Goal: Transaction & Acquisition: Purchase product/service

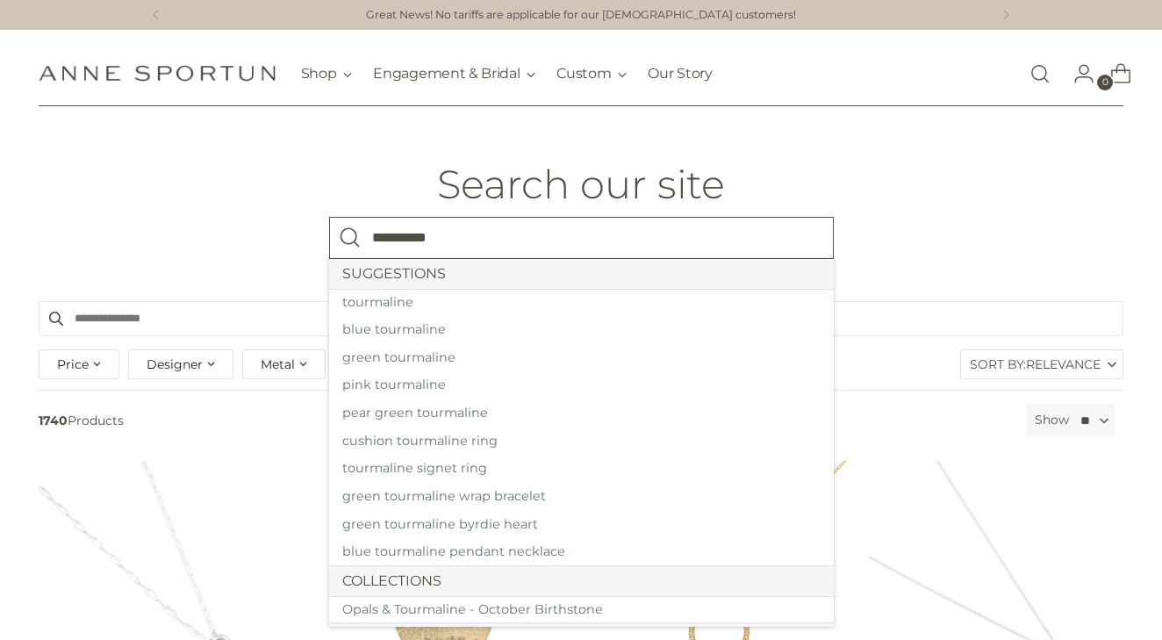
type input "**********"
click at [349, 237] on button "Search" at bounding box center [350, 238] width 42 height 42
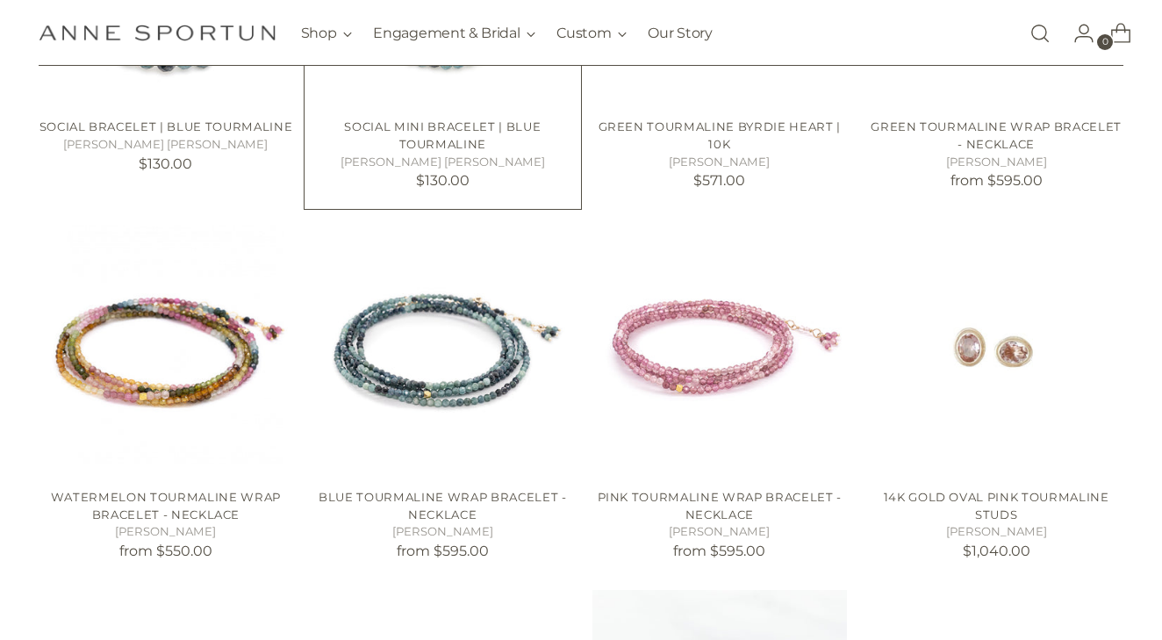
scroll to position [706, 0]
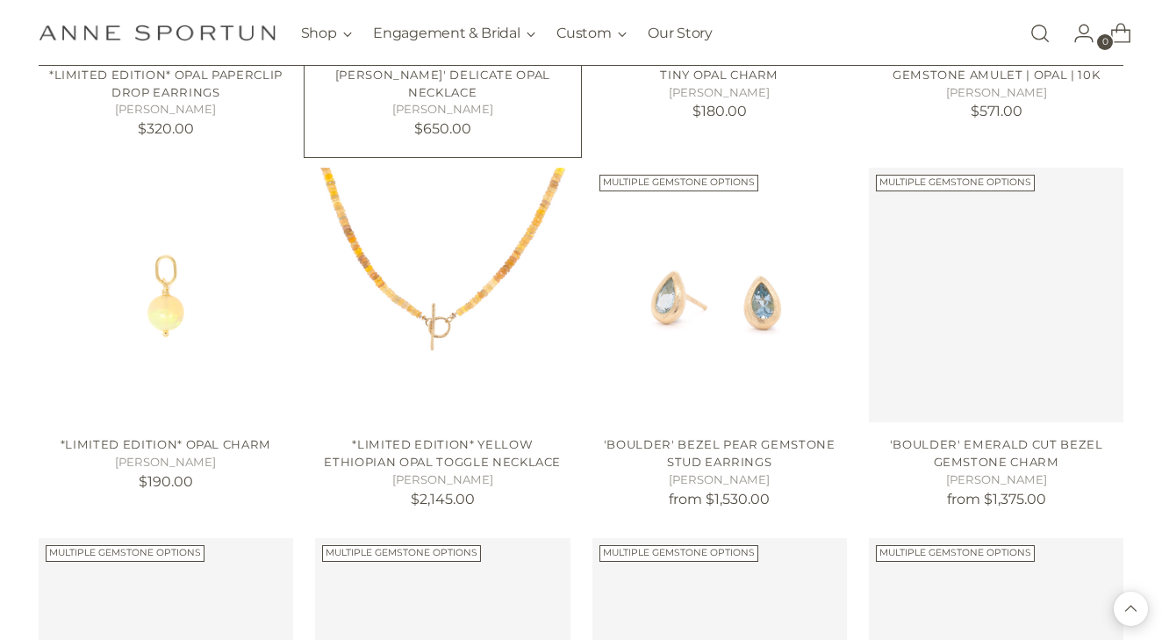
scroll to position [2890, 0]
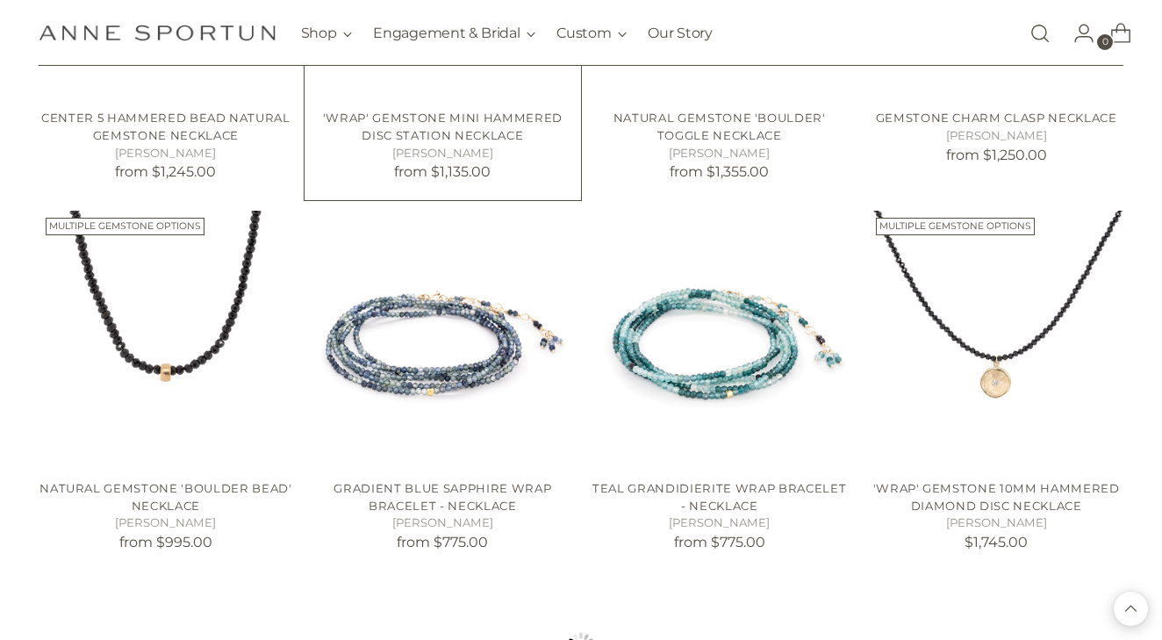
scroll to position [4342, 0]
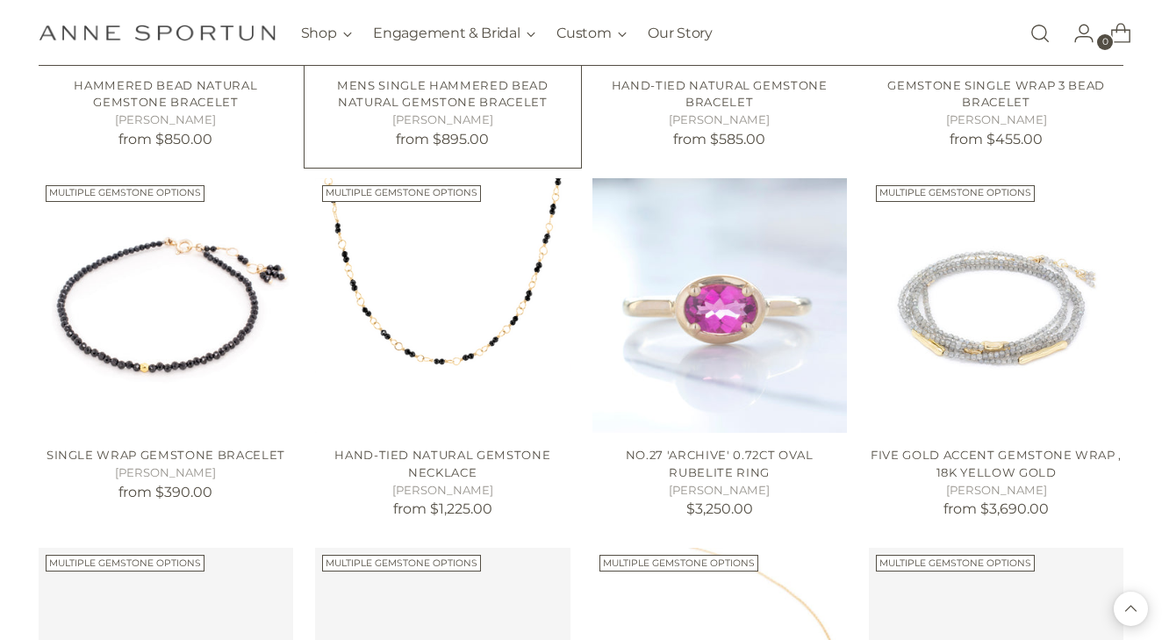
scroll to position [5102, 0]
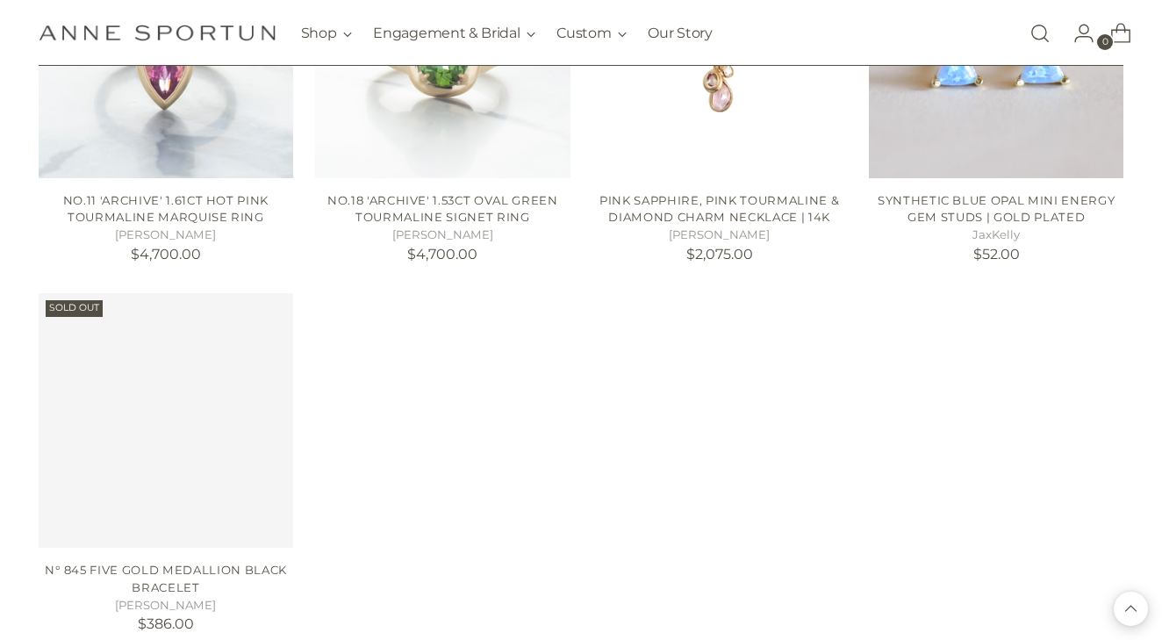
scroll to position [6659, 0]
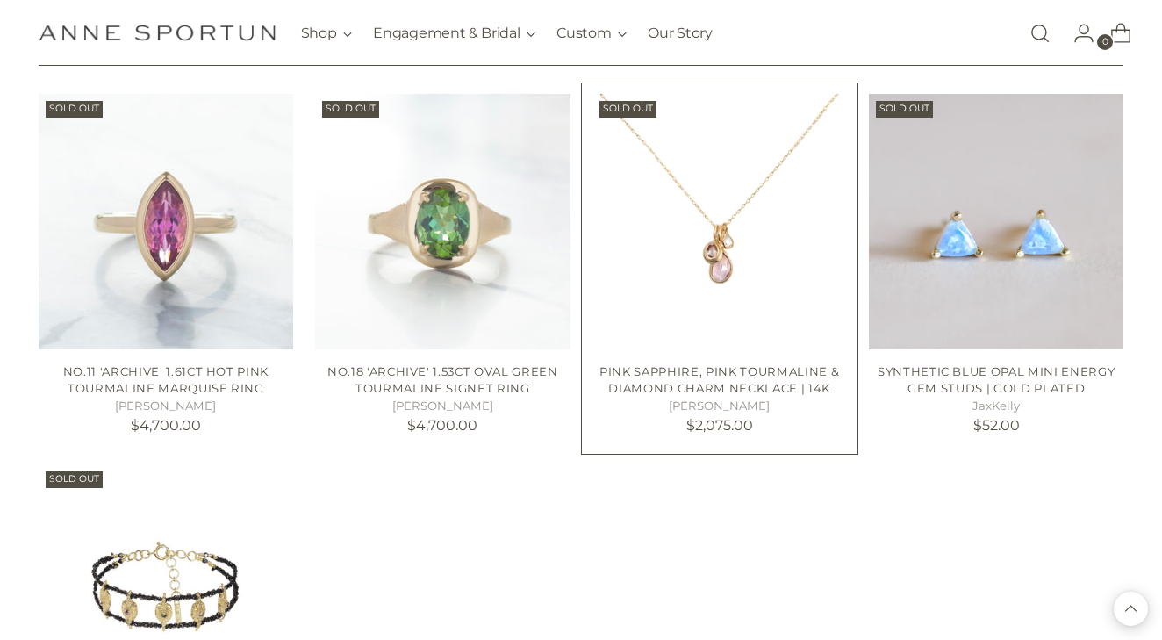
click at [722, 212] on img "Pink Sapphire, Pink Tourmaline & Diamond Charm Necklace | 14k" at bounding box center [720, 221] width 255 height 255
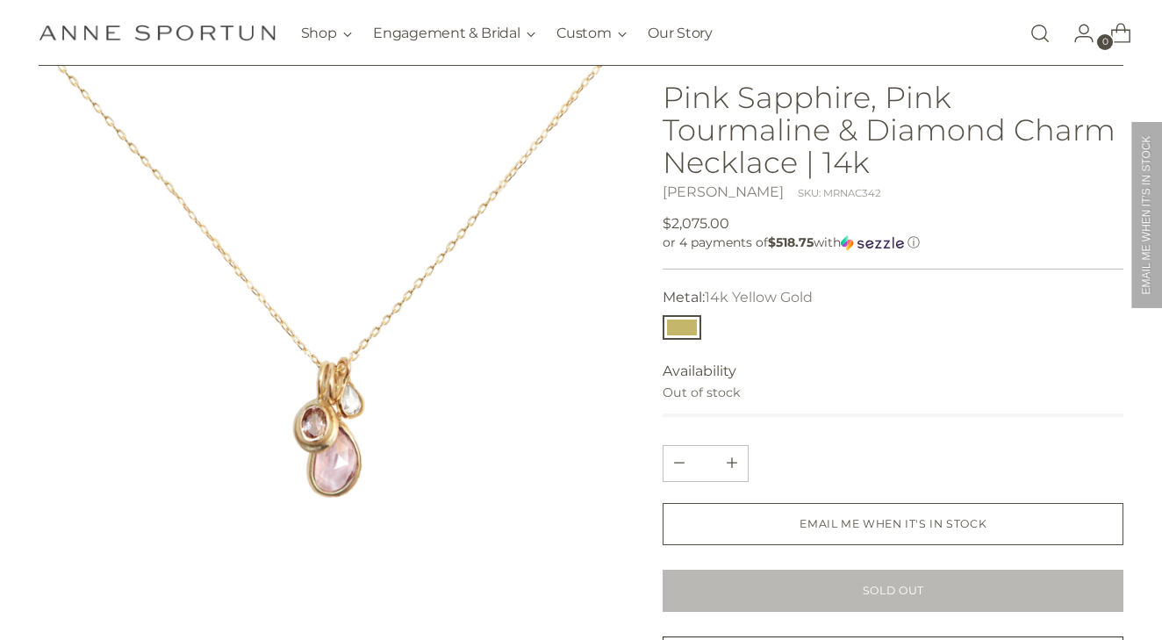
scroll to position [90, 0]
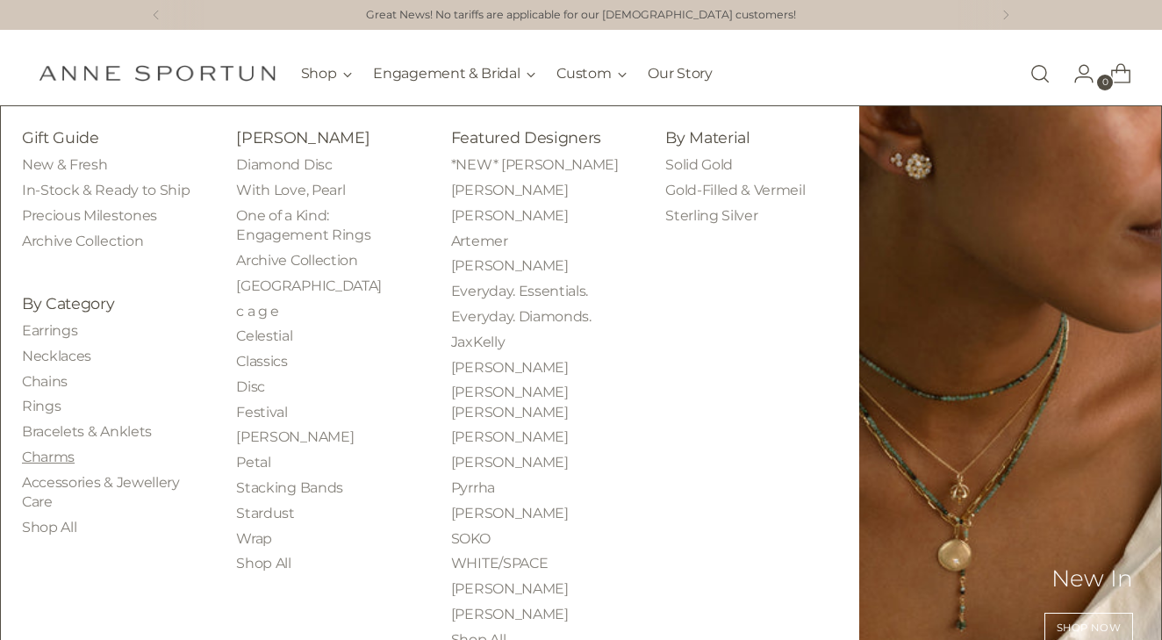
click at [48, 449] on link "Charms" at bounding box center [48, 457] width 53 height 17
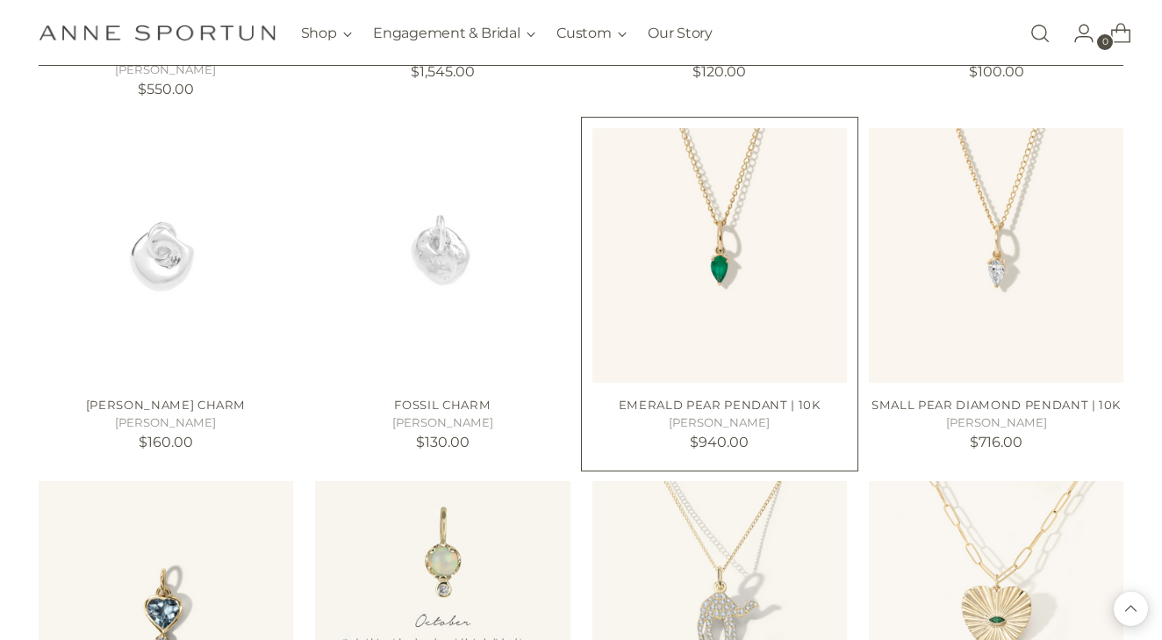
scroll to position [1434, 0]
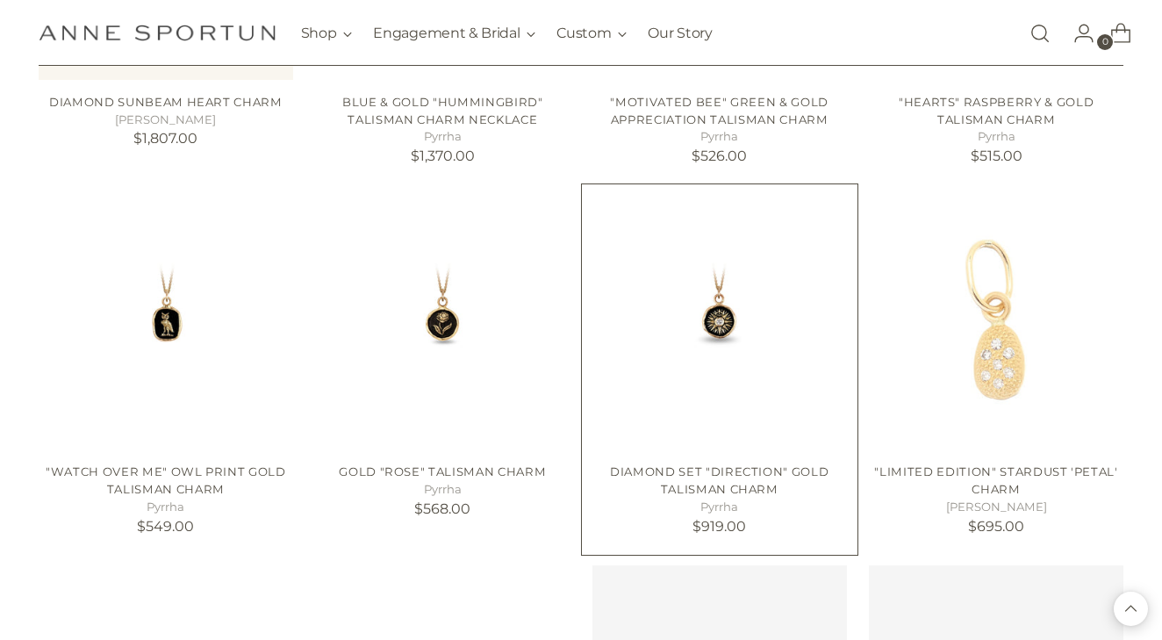
scroll to position [2475, 0]
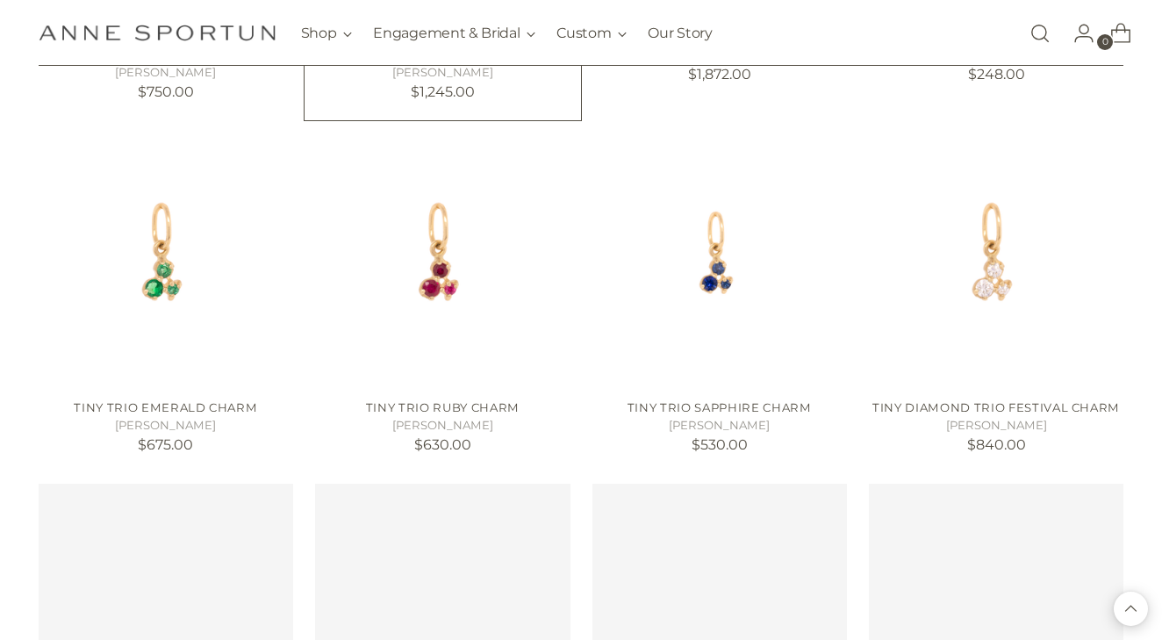
scroll to position [4402, 0]
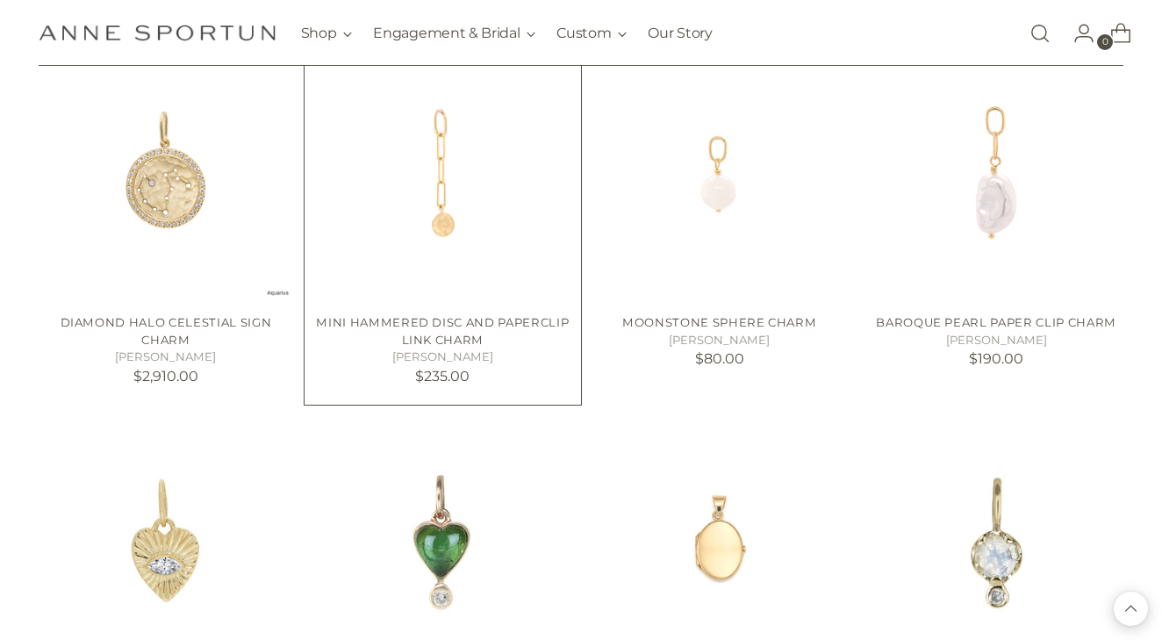
scroll to position [5488, 0]
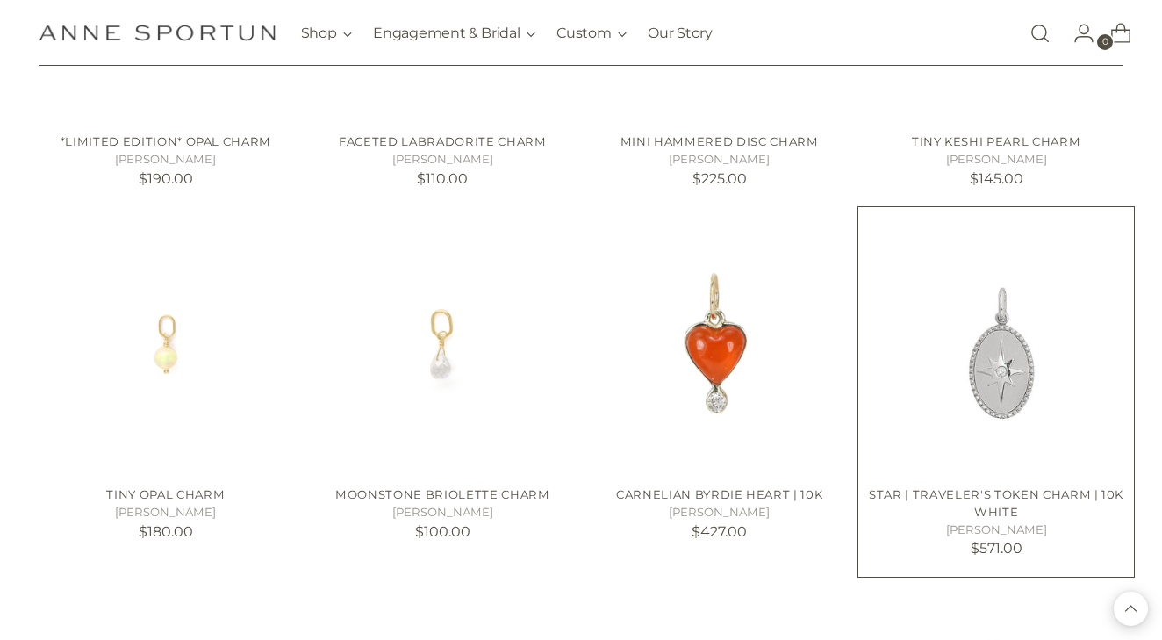
scroll to position [7204, 0]
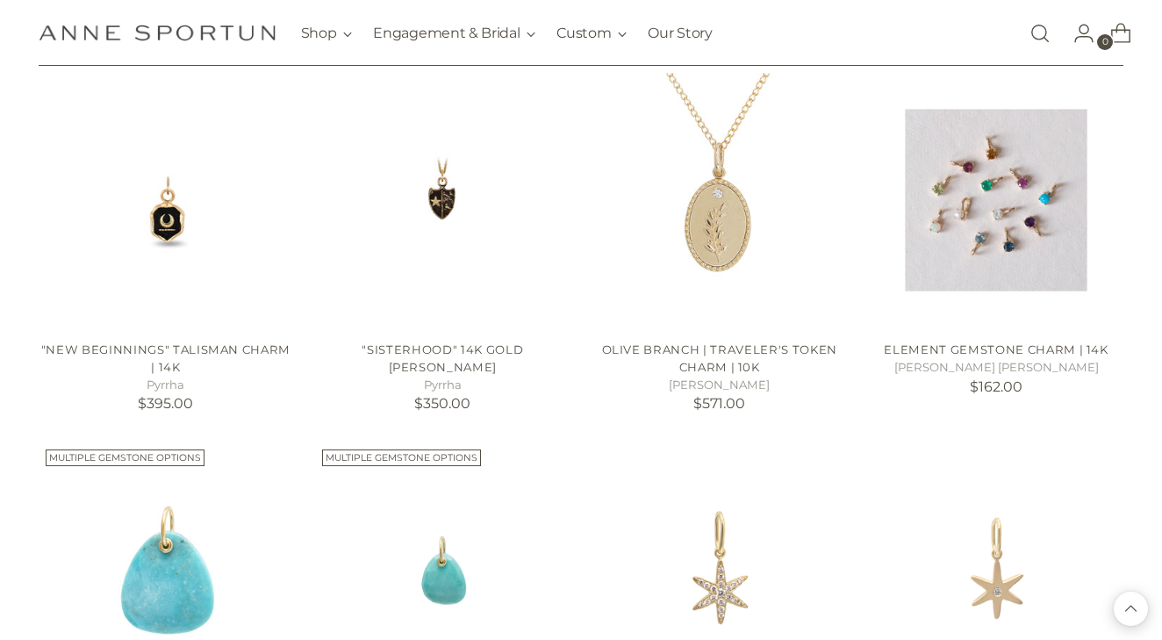
scroll to position [8744, 0]
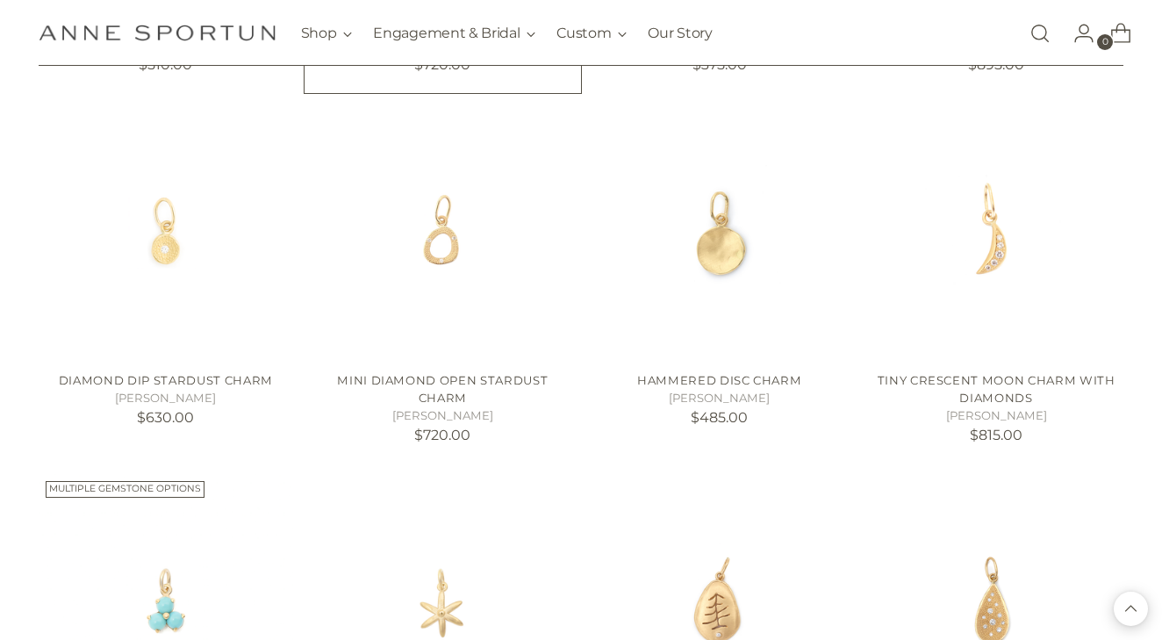
scroll to position [10164, 0]
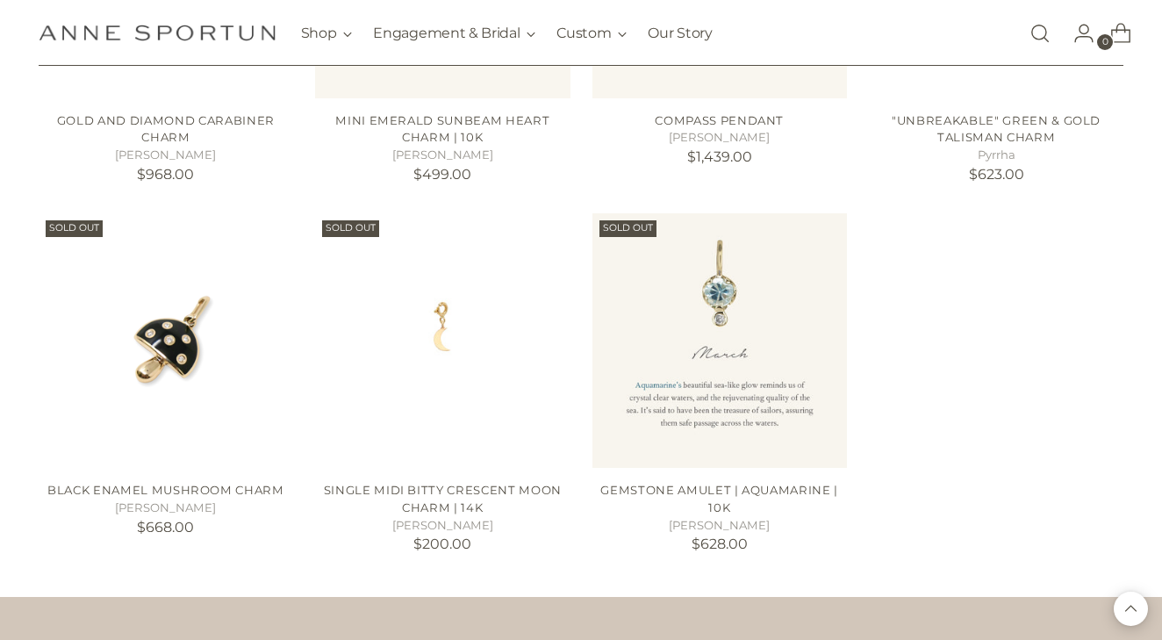
scroll to position [11178, 0]
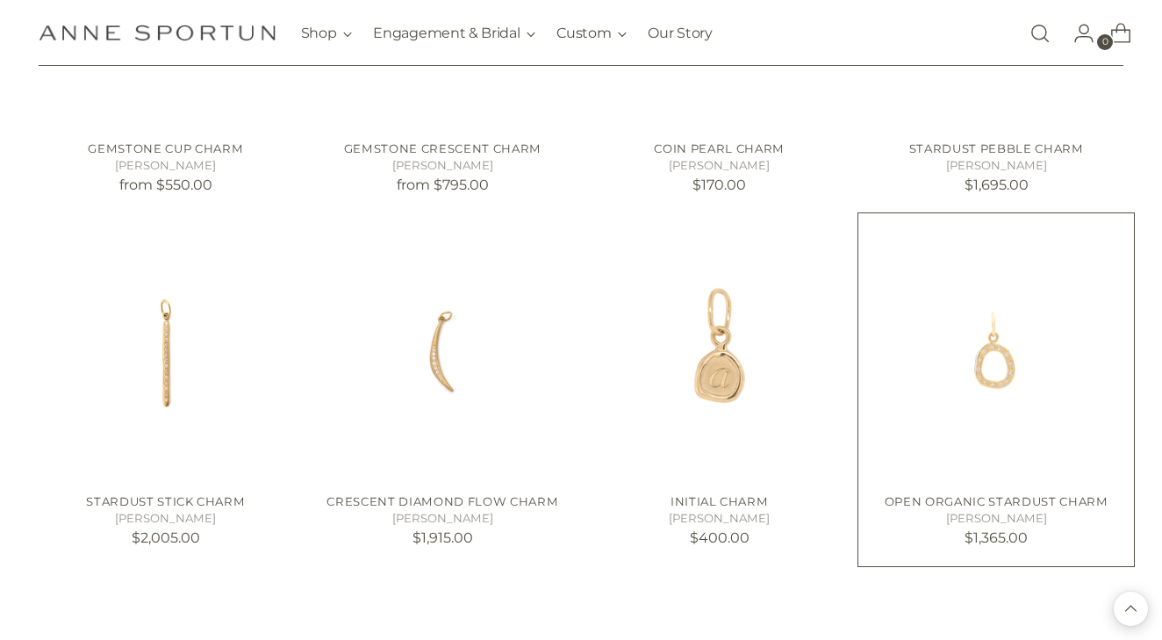
scroll to position [9317, 0]
